Goal: Find specific page/section: Find specific page/section

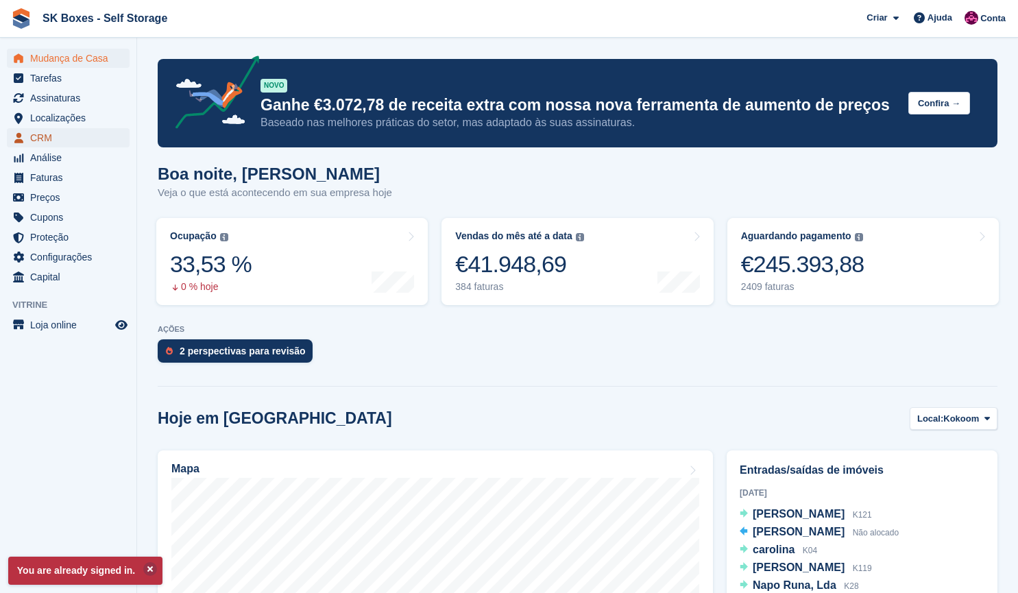
click at [50, 130] on span "CRM" at bounding box center [71, 137] width 82 height 19
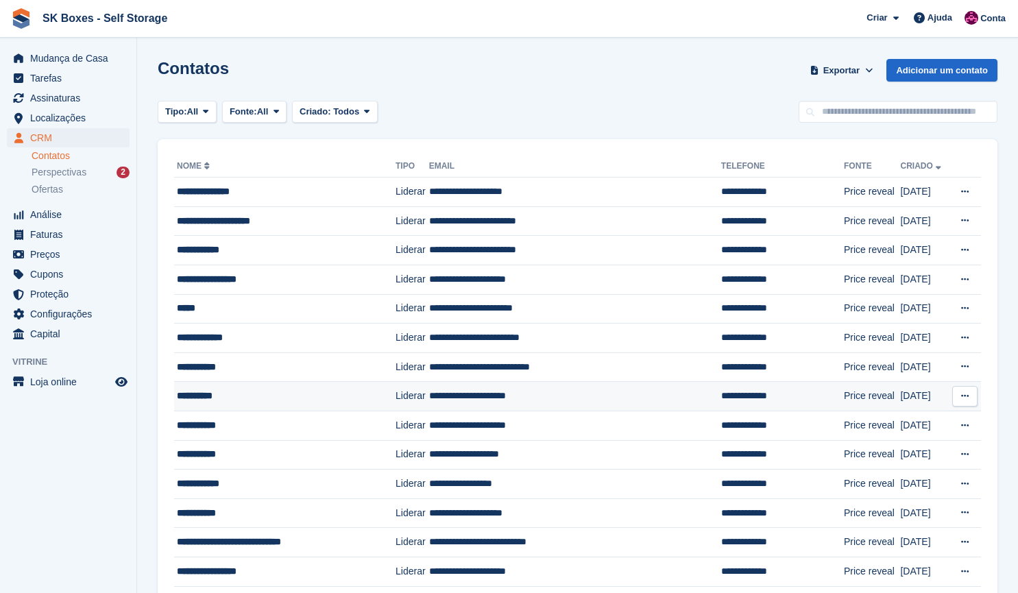
click at [277, 399] on div "**********" at bounding box center [274, 396] width 195 height 14
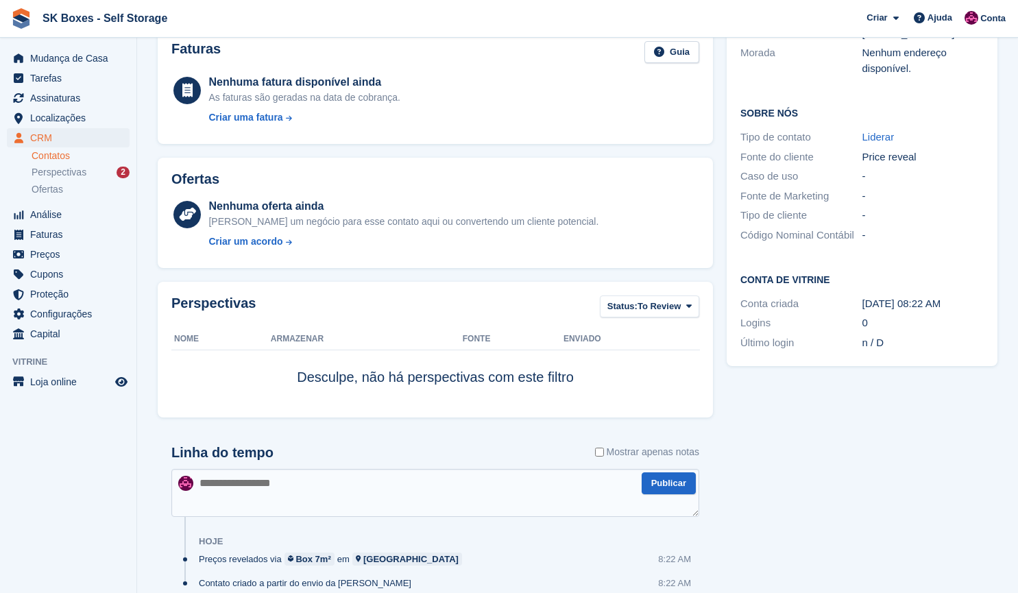
scroll to position [254, 0]
